Goal: Transaction & Acquisition: Purchase product/service

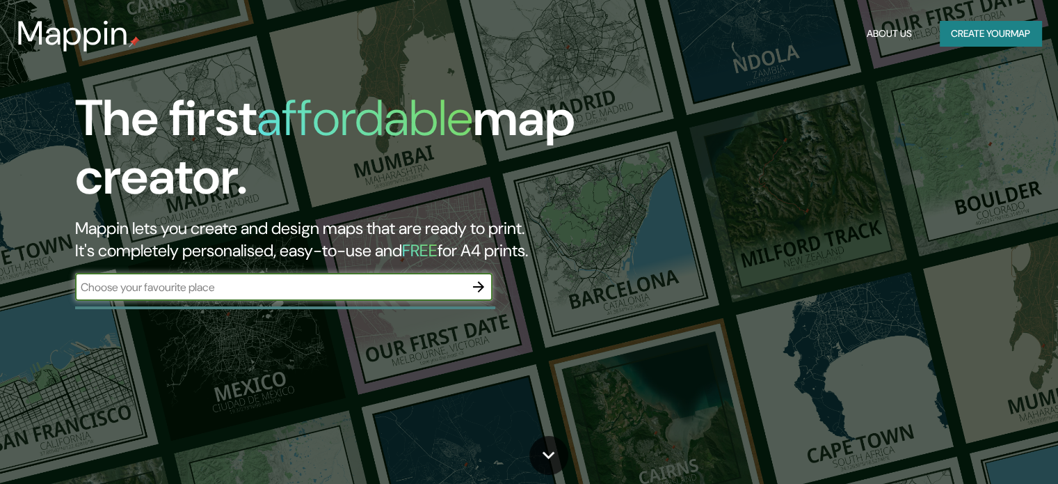
click at [298, 280] on input "text" at bounding box center [270, 287] width 390 height 16
type input "u"
type input "universidad abierta interamericana"
click at [486, 287] on icon "button" at bounding box center [478, 286] width 17 height 17
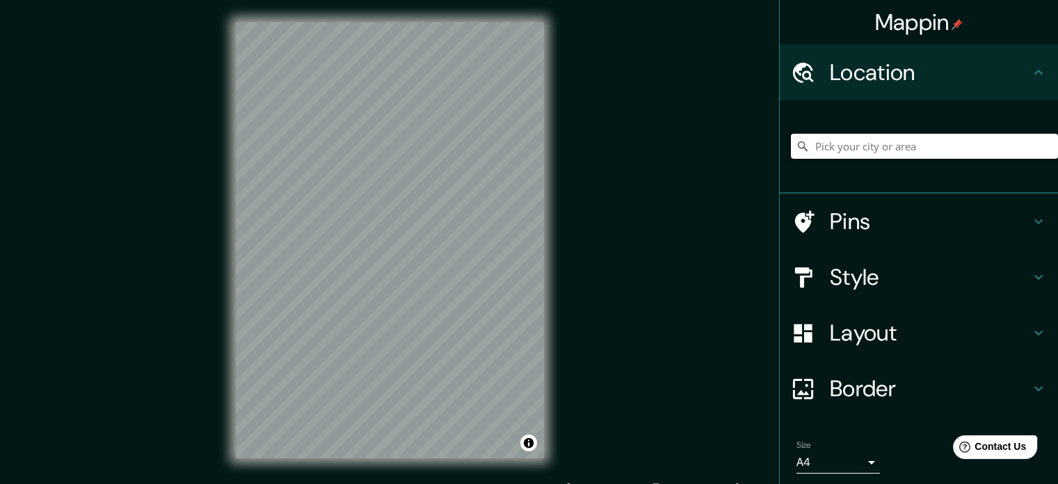
click at [901, 145] on input "Pick your city or area" at bounding box center [924, 146] width 267 height 25
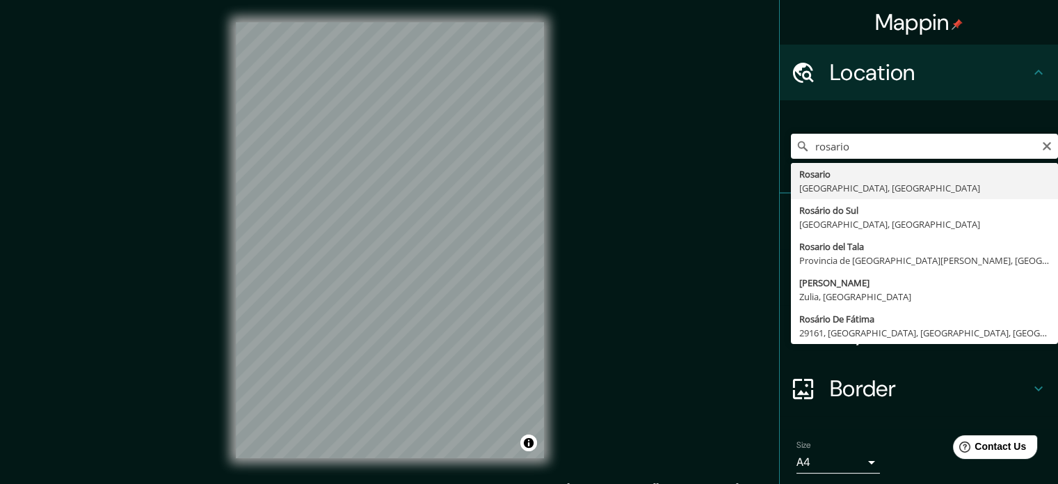
type input "[GEOGRAPHIC_DATA], [GEOGRAPHIC_DATA], [GEOGRAPHIC_DATA]"
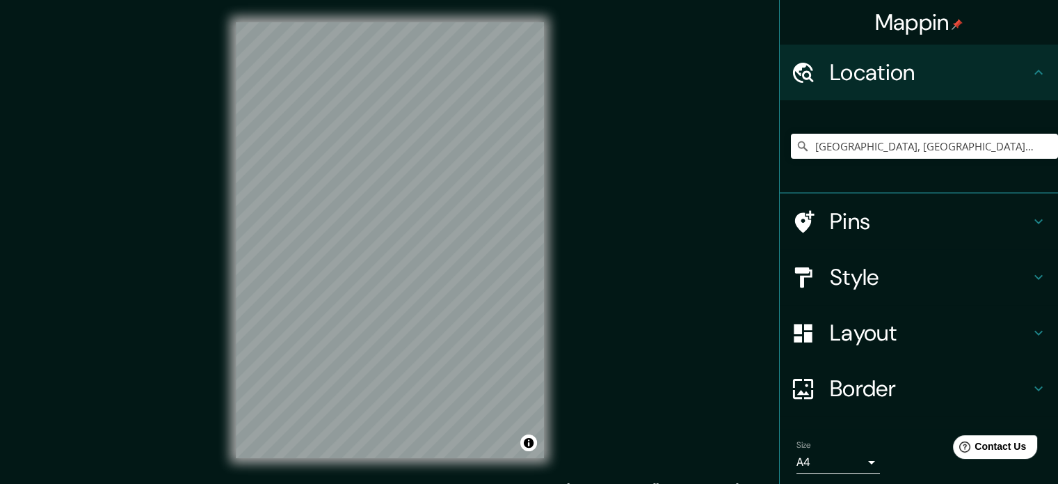
click at [1030, 216] on icon at bounding box center [1038, 221] width 17 height 17
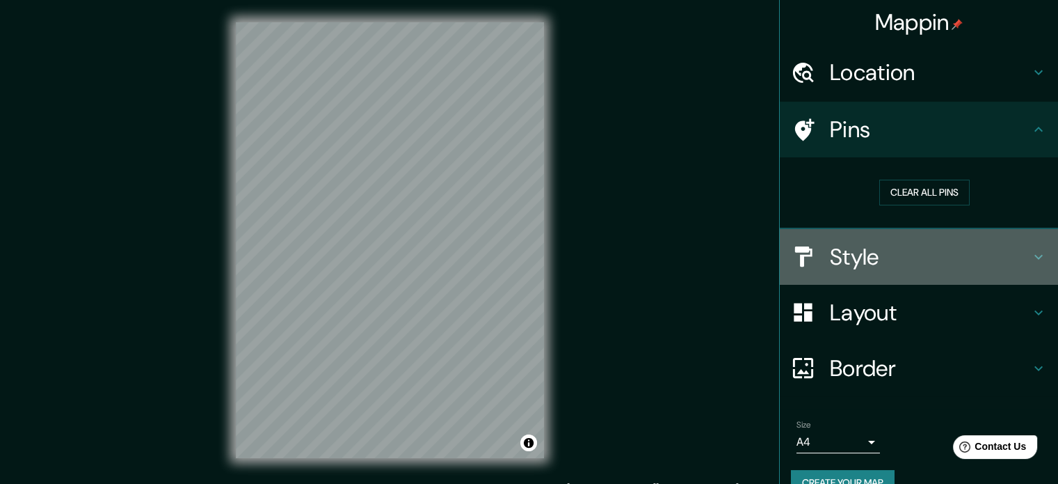
click at [992, 245] on h4 "Style" at bounding box center [930, 257] width 200 height 28
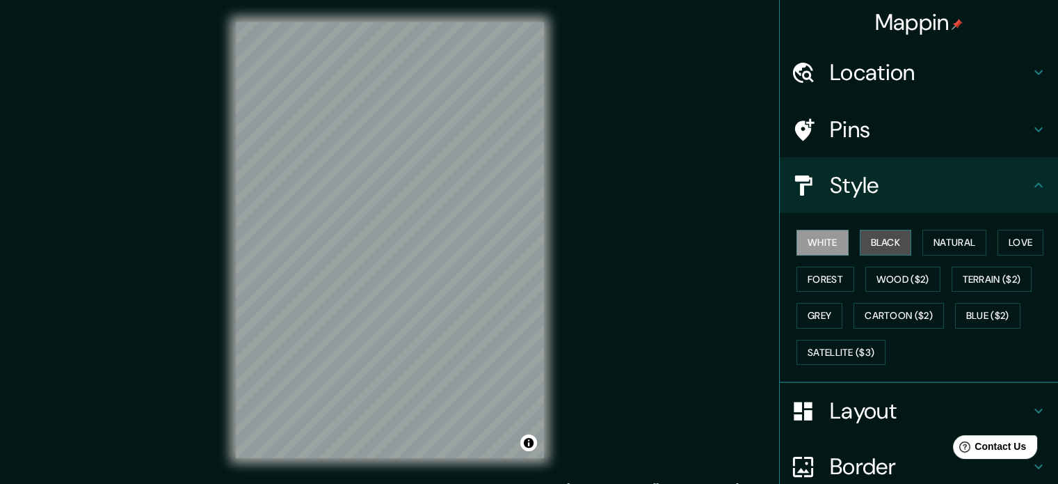
click at [868, 242] on button "Black" at bounding box center [886, 243] width 52 height 26
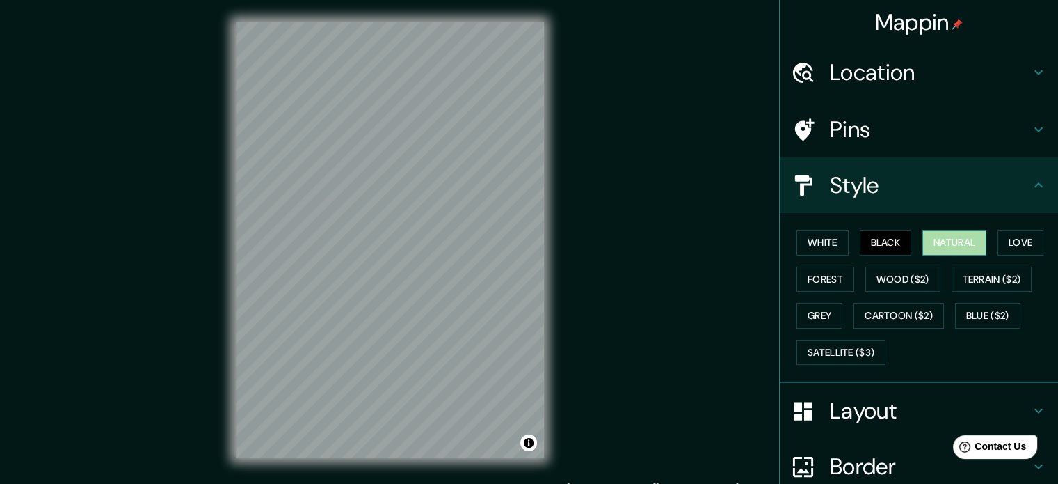
click at [923, 236] on button "Natural" at bounding box center [955, 243] width 64 height 26
click at [1003, 241] on button "Love" at bounding box center [1021, 243] width 46 height 26
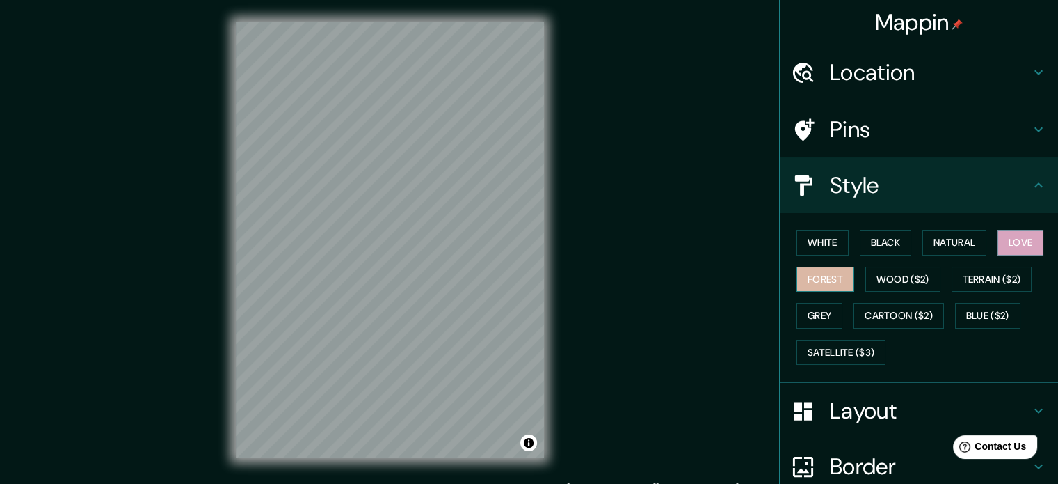
click at [827, 273] on button "Forest" at bounding box center [826, 279] width 58 height 26
click at [878, 277] on button "Wood ($2)" at bounding box center [903, 279] width 75 height 26
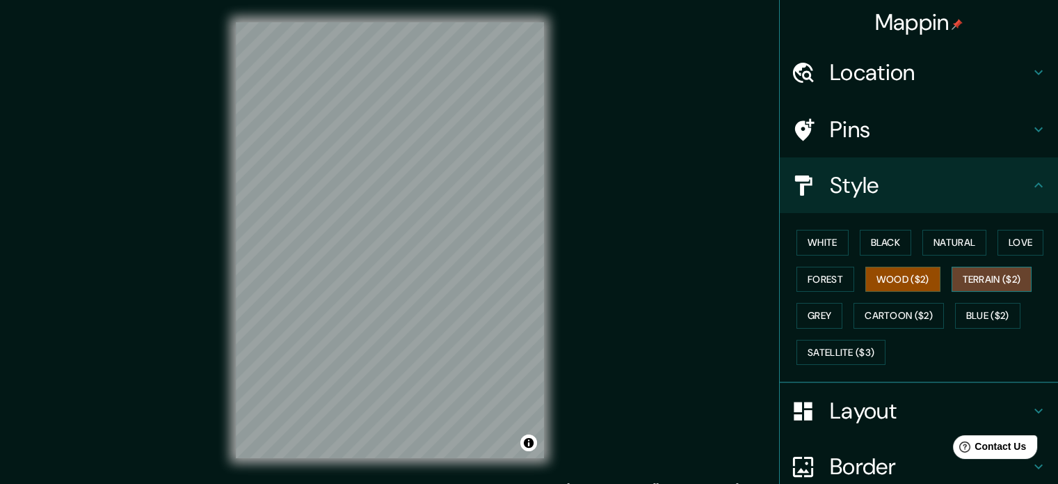
click at [969, 283] on button "Terrain ($2)" at bounding box center [992, 279] width 81 height 26
click at [815, 321] on button "Grey" at bounding box center [820, 316] width 46 height 26
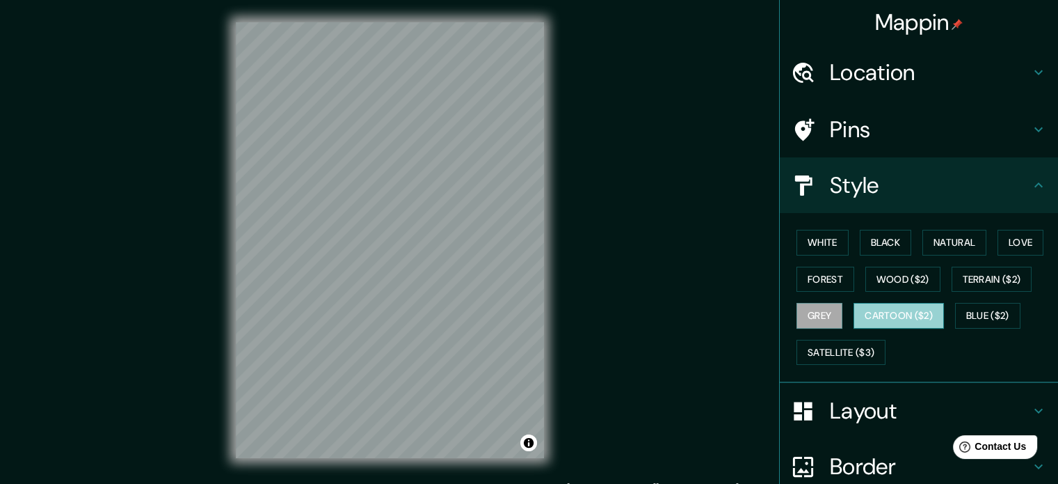
click at [880, 303] on button "Cartoon ($2)" at bounding box center [899, 316] width 90 height 26
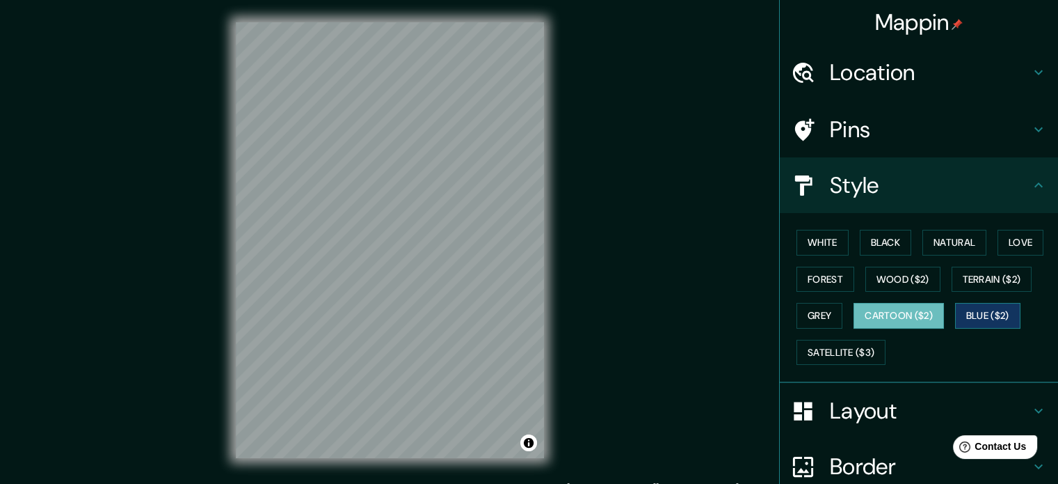
click at [966, 315] on button "Blue ($2)" at bounding box center [987, 316] width 65 height 26
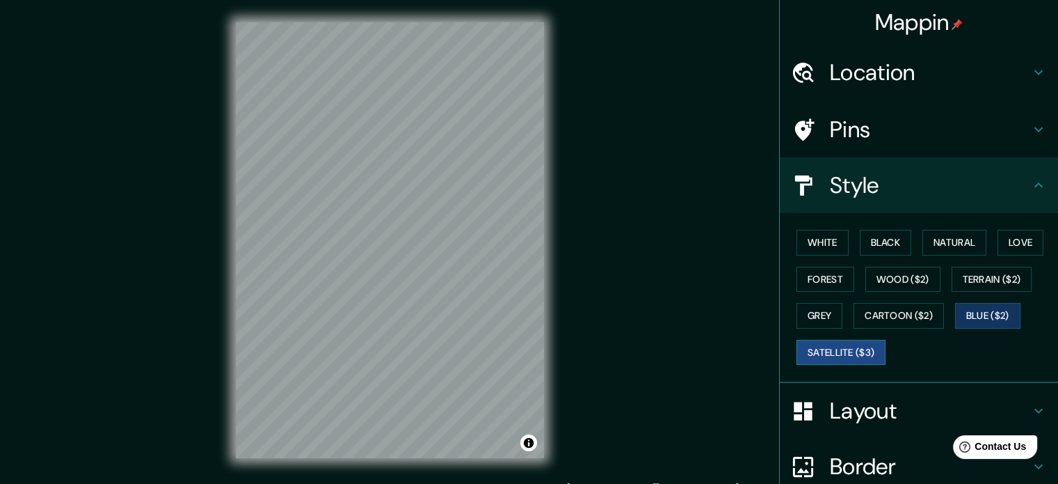
click at [820, 351] on button "Satellite ($3)" at bounding box center [841, 353] width 89 height 26
click at [916, 280] on button "Wood ($2)" at bounding box center [903, 279] width 75 height 26
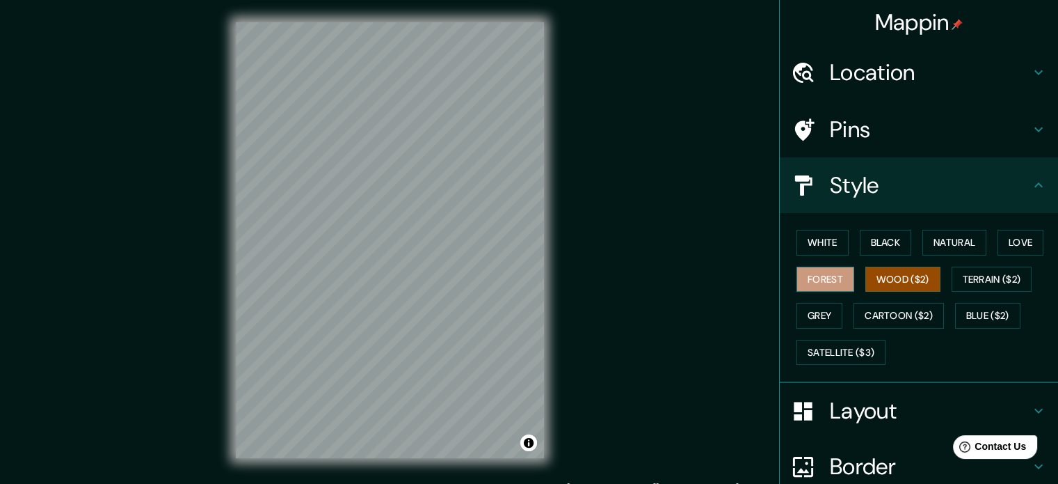
click at [809, 286] on button "Forest" at bounding box center [826, 279] width 58 height 26
click at [829, 303] on button "Grey" at bounding box center [820, 316] width 46 height 26
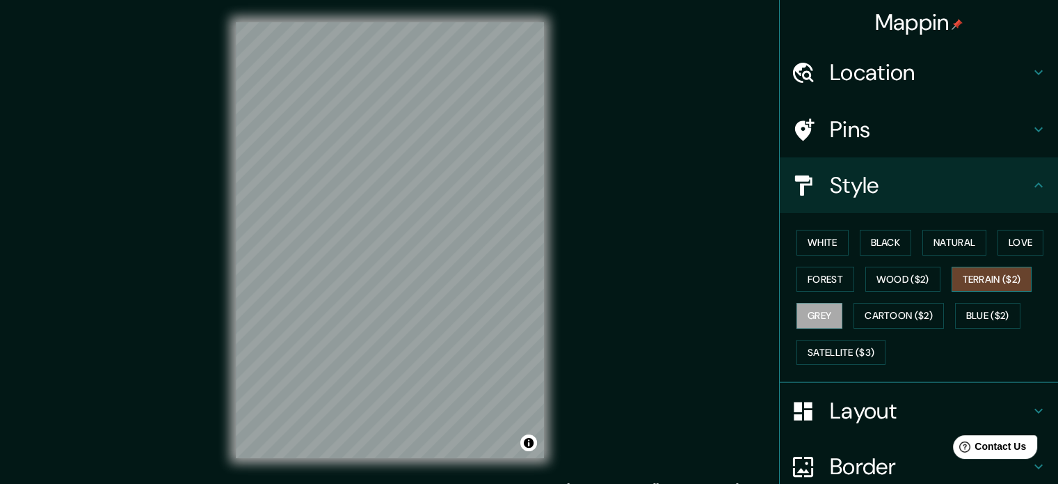
click at [989, 275] on button "Terrain ($2)" at bounding box center [992, 279] width 81 height 26
click at [902, 311] on button "Cartoon ($2)" at bounding box center [899, 316] width 90 height 26
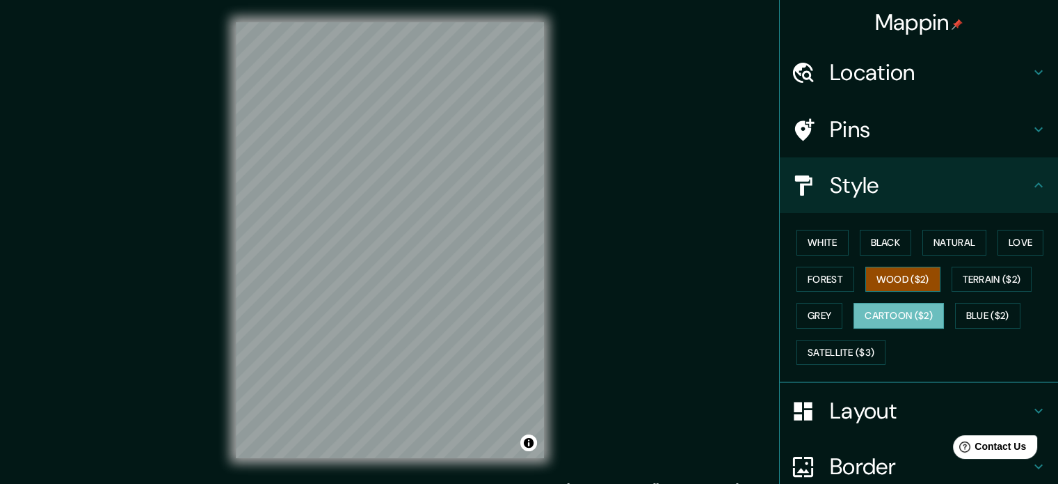
click at [903, 281] on button "Wood ($2)" at bounding box center [903, 279] width 75 height 26
click at [895, 233] on button "Black" at bounding box center [886, 243] width 52 height 26
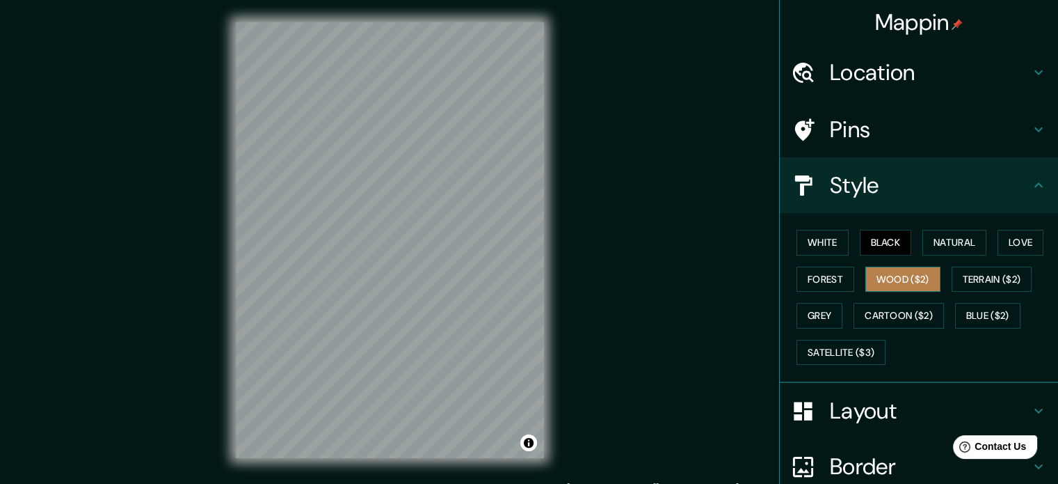
click at [911, 269] on button "Wood ($2)" at bounding box center [903, 279] width 75 height 26
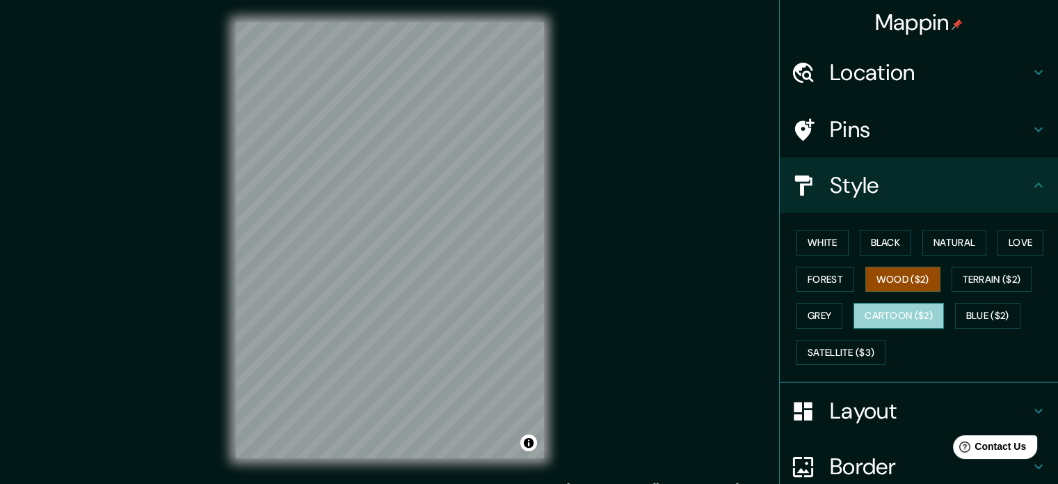
click at [905, 321] on button "Cartoon ($2)" at bounding box center [899, 316] width 90 height 26
click at [892, 274] on button "Wood ($2)" at bounding box center [903, 279] width 75 height 26
click at [891, 307] on button "Cartoon ($2)" at bounding box center [899, 316] width 90 height 26
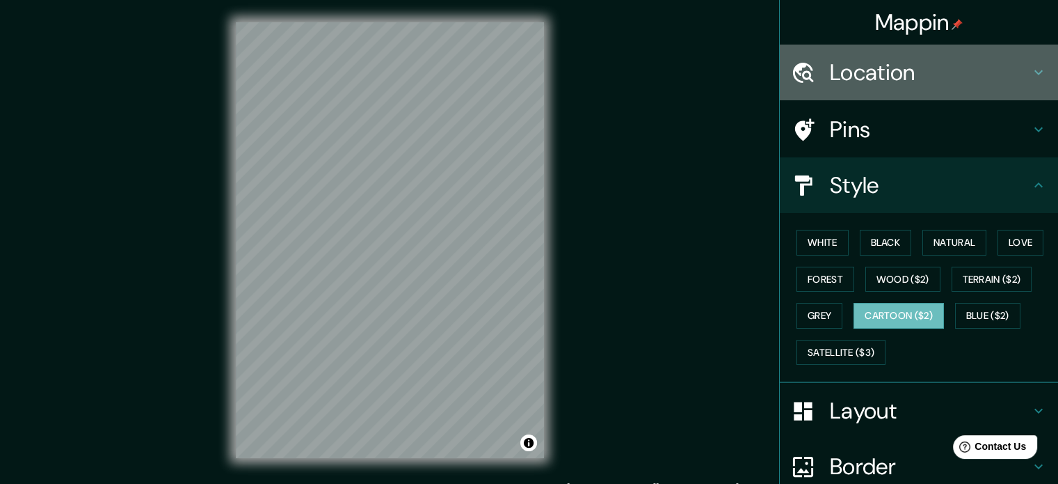
click at [938, 69] on h4 "Location" at bounding box center [930, 72] width 200 height 28
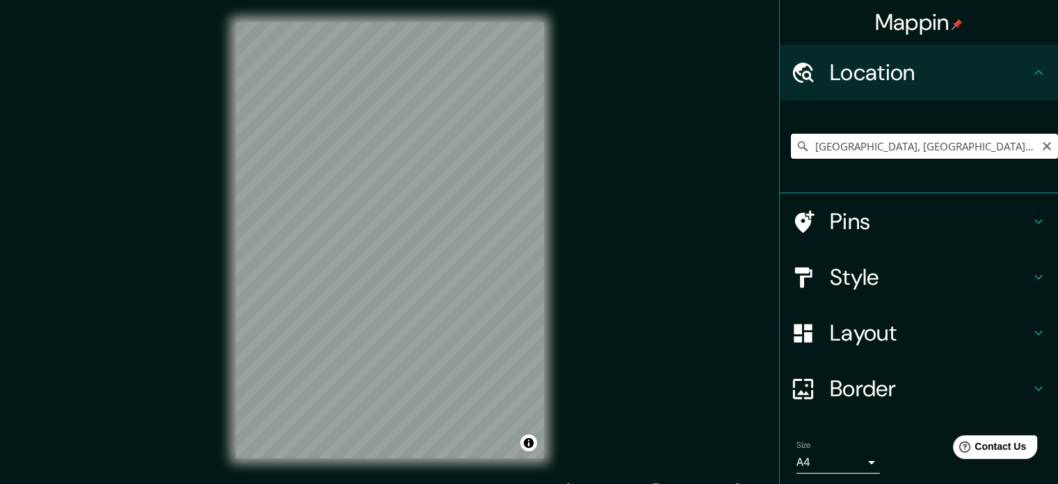
click at [890, 143] on input "[GEOGRAPHIC_DATA], [GEOGRAPHIC_DATA], [GEOGRAPHIC_DATA]" at bounding box center [924, 146] width 267 height 25
click at [1043, 147] on icon "Clear" at bounding box center [1047, 146] width 8 height 8
click at [982, 152] on input "Pick your city or area" at bounding box center [924, 146] width 267 height 25
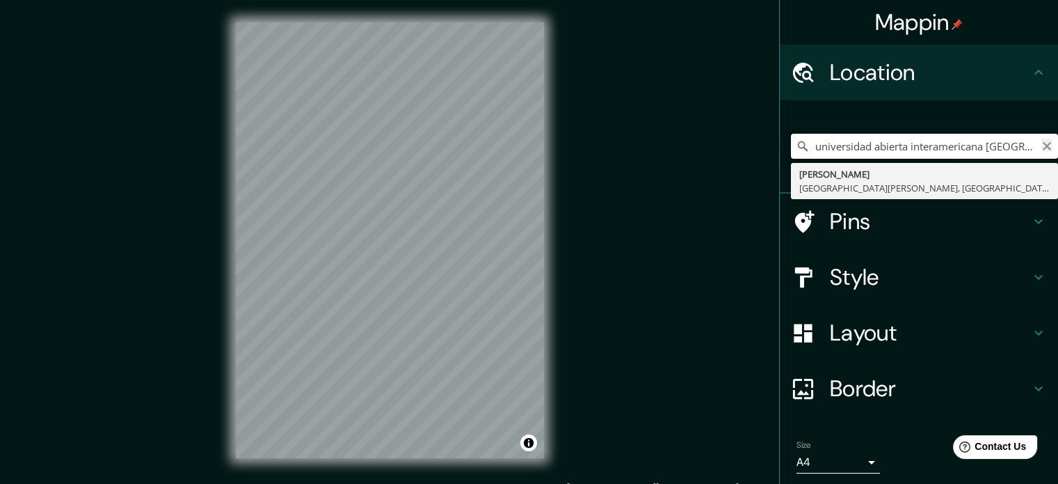
type input "universidad abierta interamericana rosario"
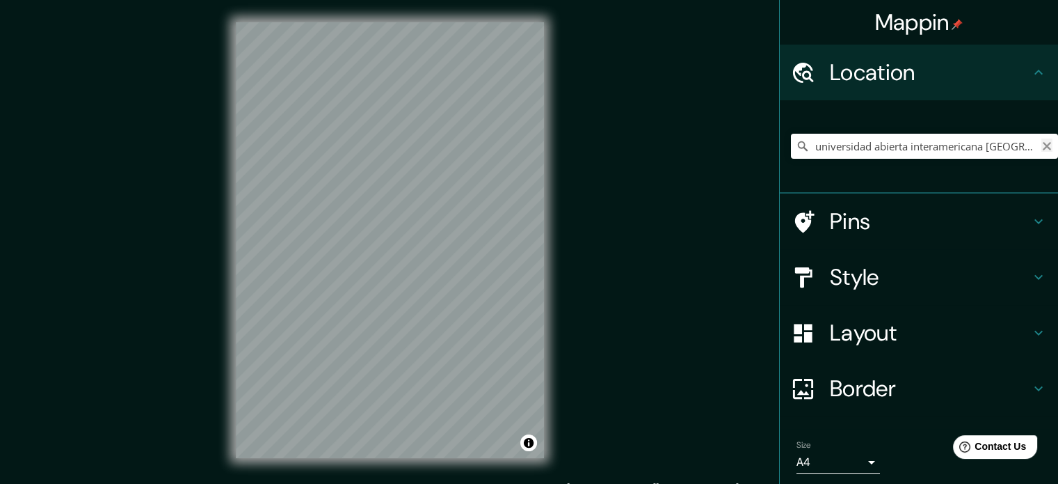
click at [1042, 143] on icon "Clear" at bounding box center [1047, 146] width 11 height 11
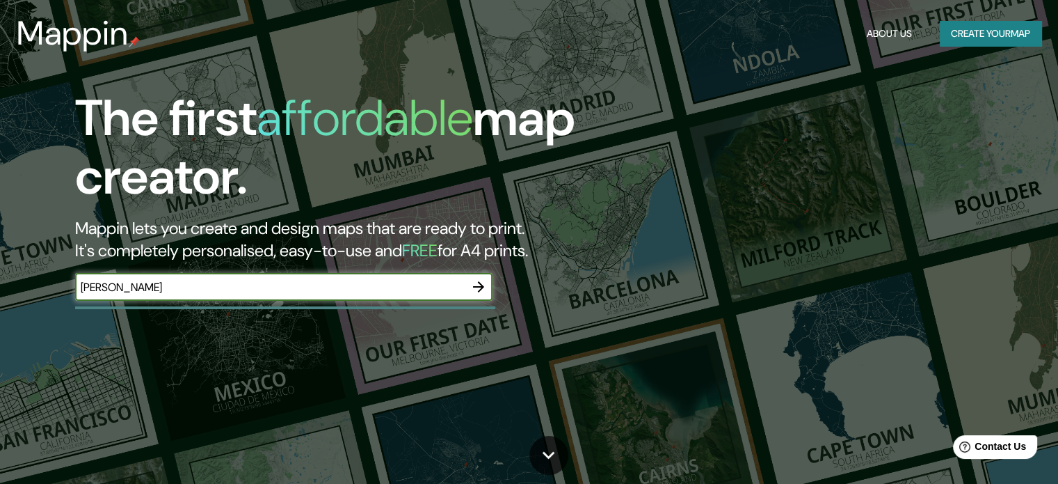
type input "[PERSON_NAME]"
click at [479, 291] on icon "button" at bounding box center [478, 286] width 11 height 11
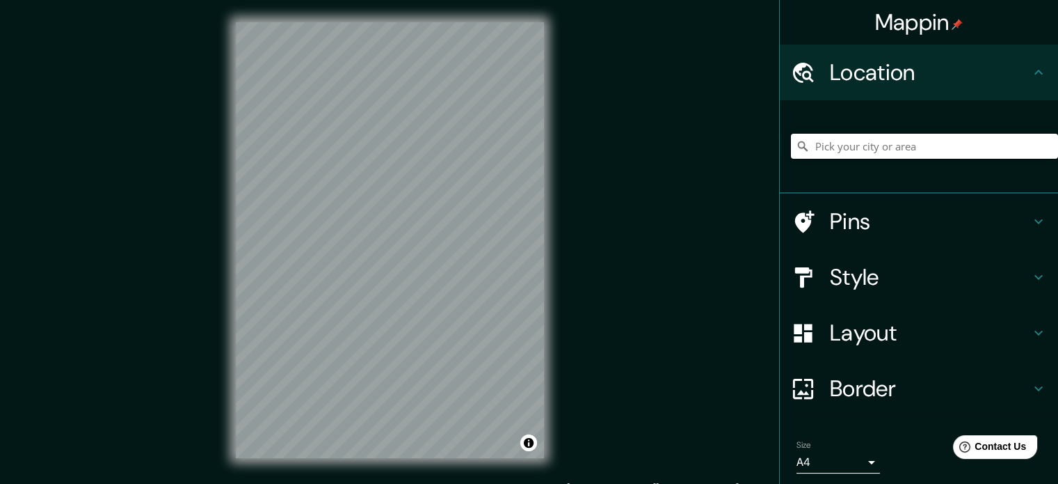
click at [873, 141] on input "Pick your city or area" at bounding box center [924, 146] width 267 height 25
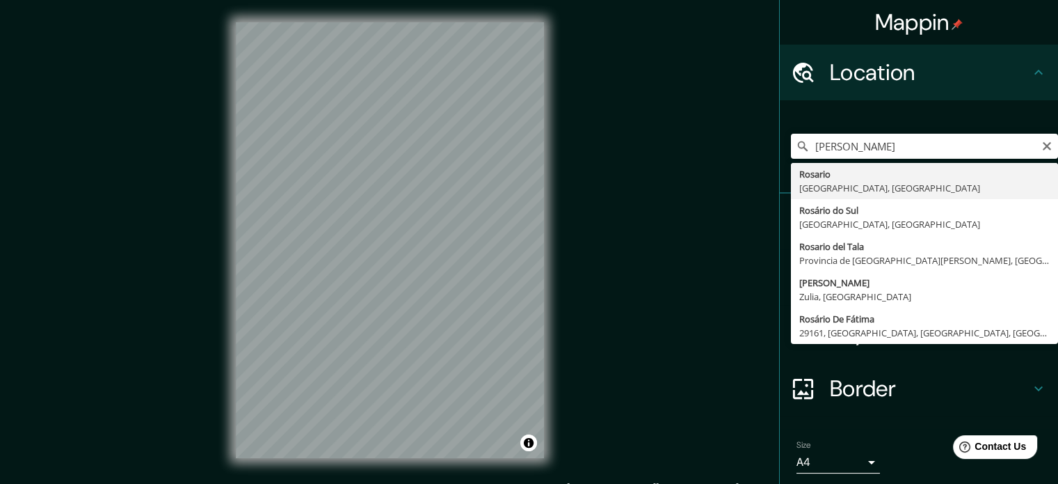
type input "[GEOGRAPHIC_DATA], [GEOGRAPHIC_DATA], [GEOGRAPHIC_DATA]"
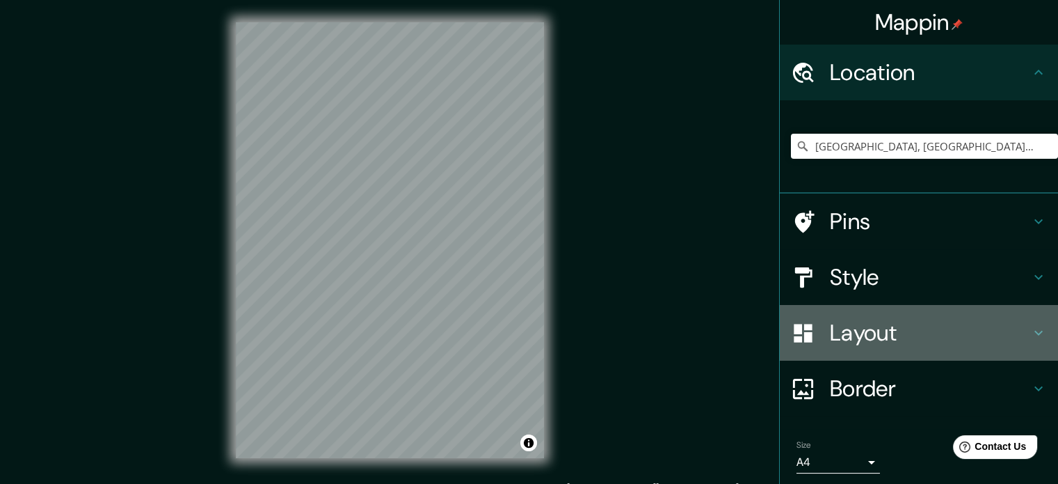
click at [960, 322] on h4 "Layout" at bounding box center [930, 333] width 200 height 28
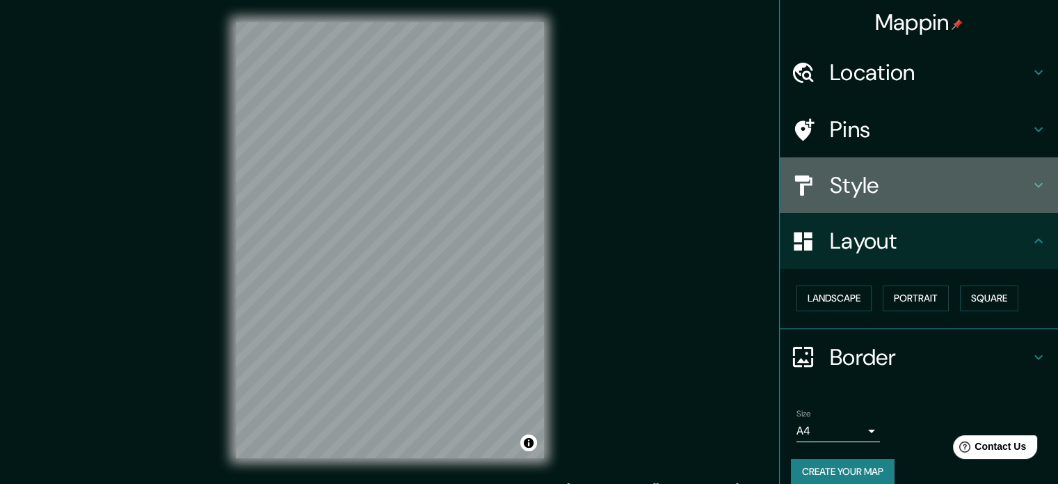
click at [961, 195] on h4 "Style" at bounding box center [930, 185] width 200 height 28
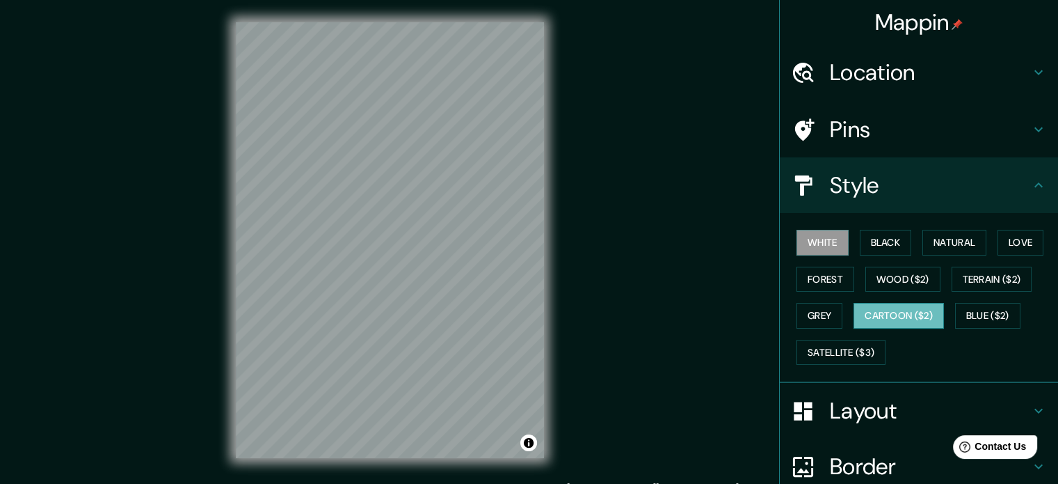
click at [877, 314] on button "Cartoon ($2)" at bounding box center [899, 316] width 90 height 26
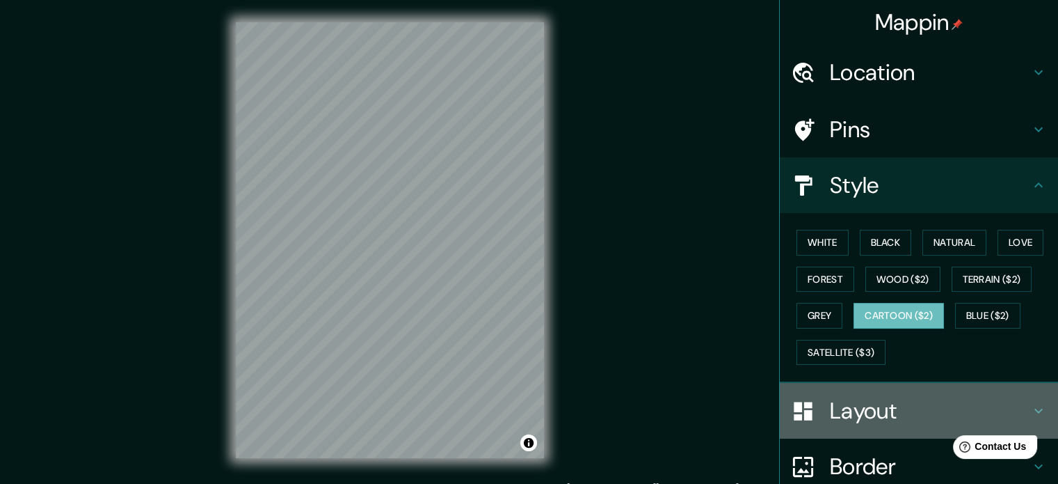
click at [794, 409] on icon at bounding box center [803, 410] width 18 height 18
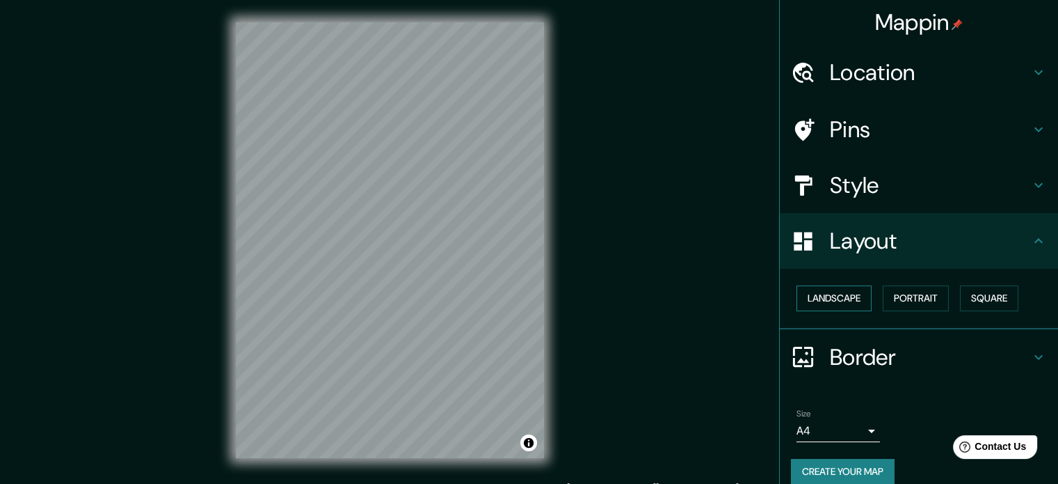
click at [821, 291] on button "Landscape" at bounding box center [834, 298] width 75 height 26
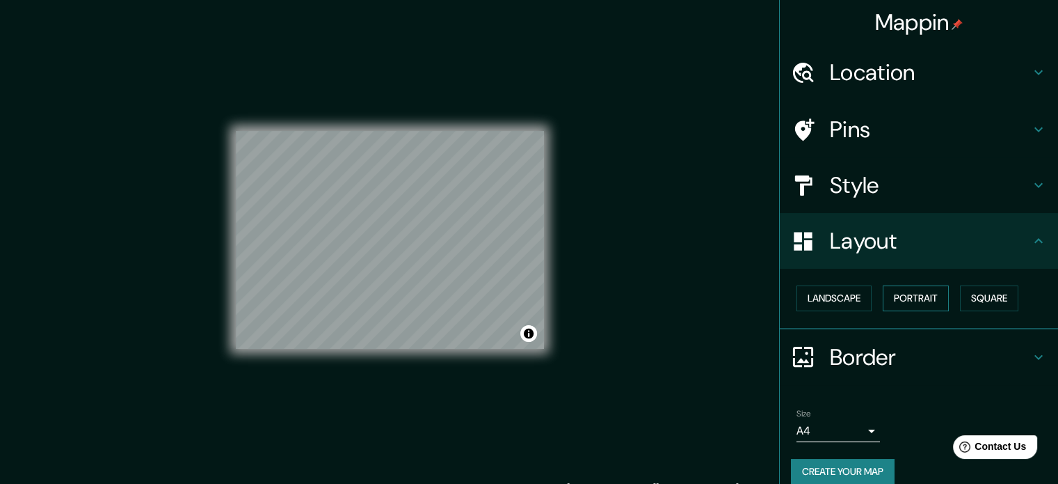
click at [905, 296] on button "Portrait" at bounding box center [916, 298] width 66 height 26
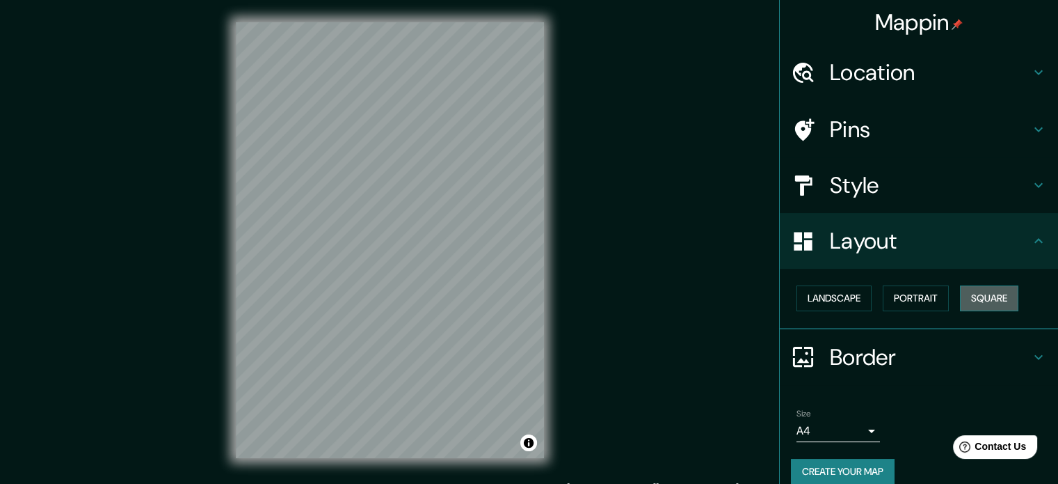
click at [960, 296] on button "Square" at bounding box center [989, 298] width 58 height 26
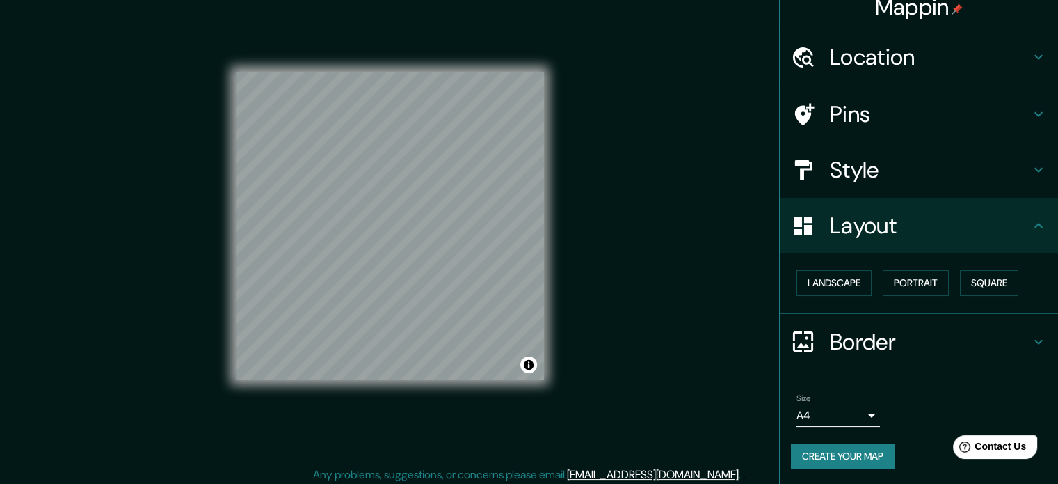
scroll to position [18, 0]
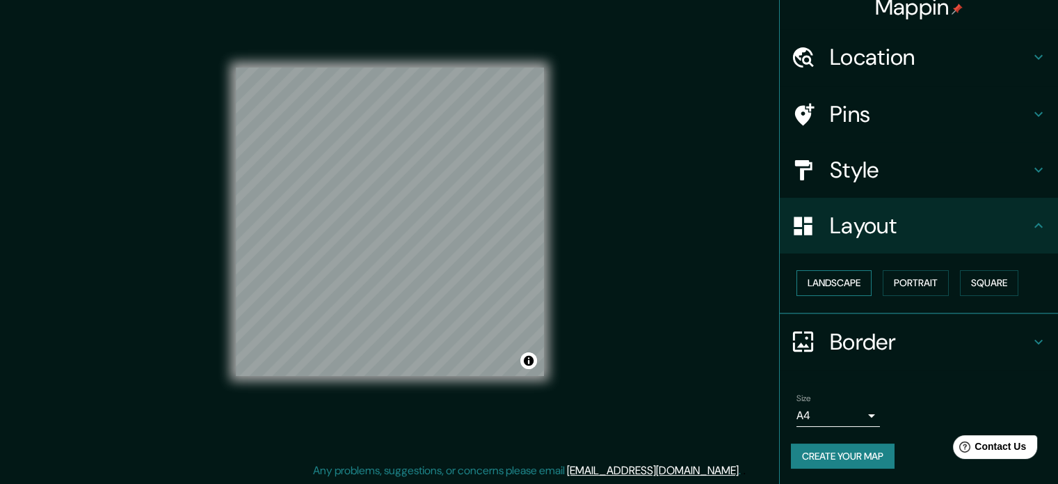
click at [828, 279] on button "Landscape" at bounding box center [834, 283] width 75 height 26
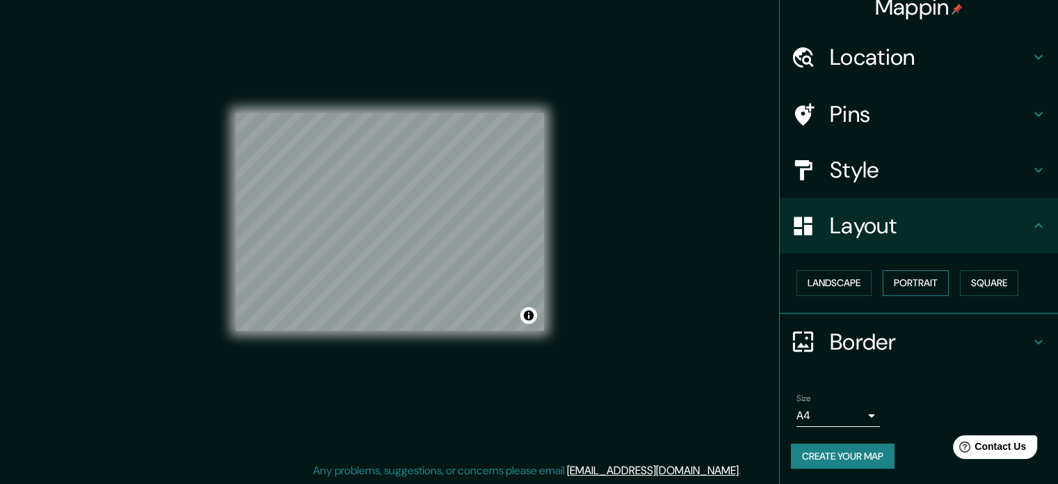
click at [900, 280] on button "Portrait" at bounding box center [916, 283] width 66 height 26
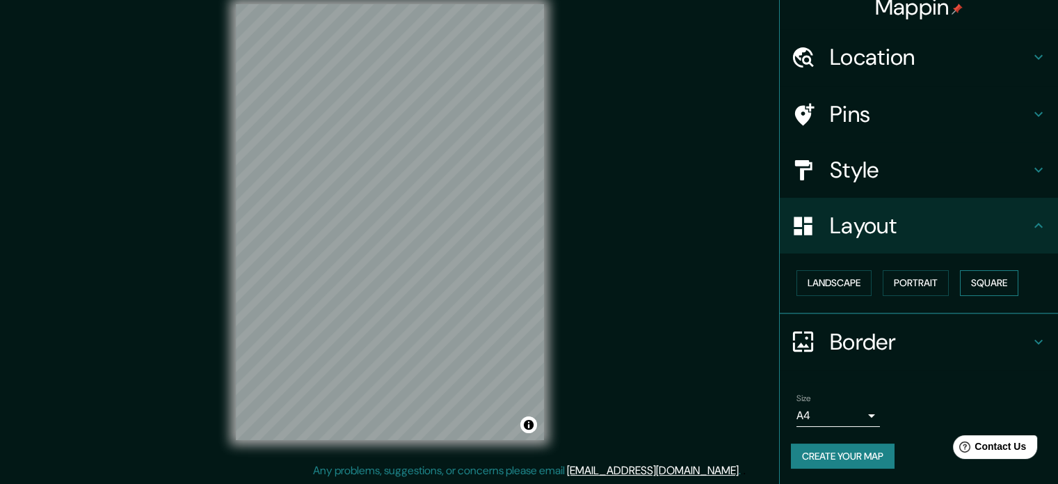
click at [960, 280] on button "Square" at bounding box center [989, 283] width 58 height 26
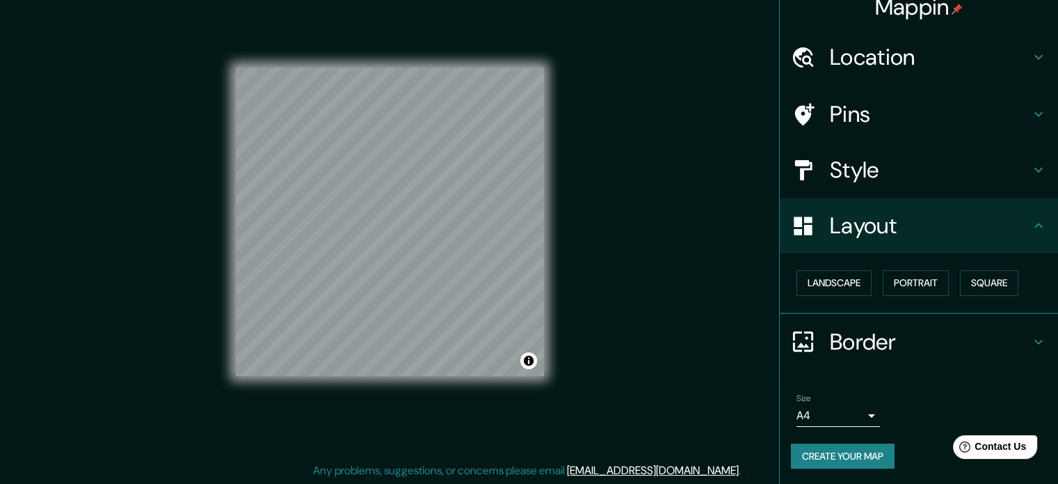
click at [852, 465] on button "Create your map" at bounding box center [843, 456] width 104 height 26
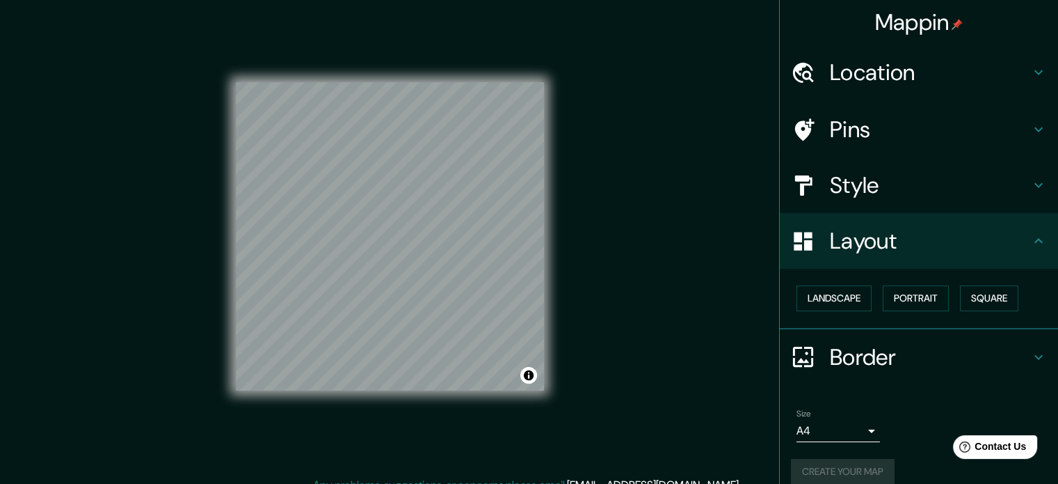
scroll to position [0, 0]
